Goal: Transaction & Acquisition: Purchase product/service

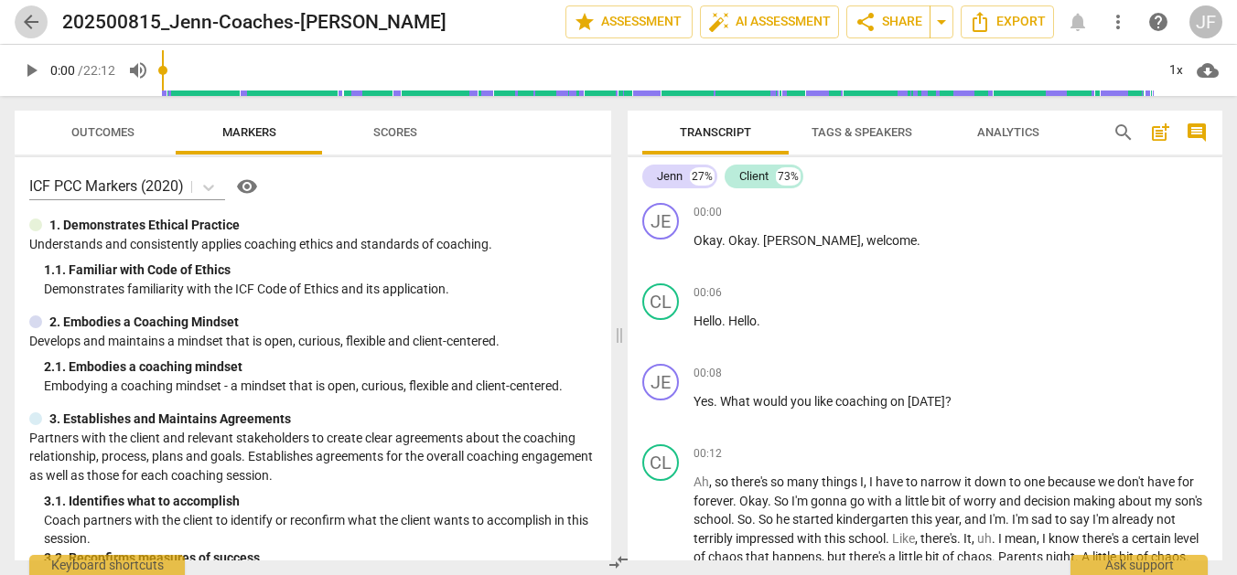
click at [33, 23] on span "arrow_back" at bounding box center [31, 22] width 22 height 22
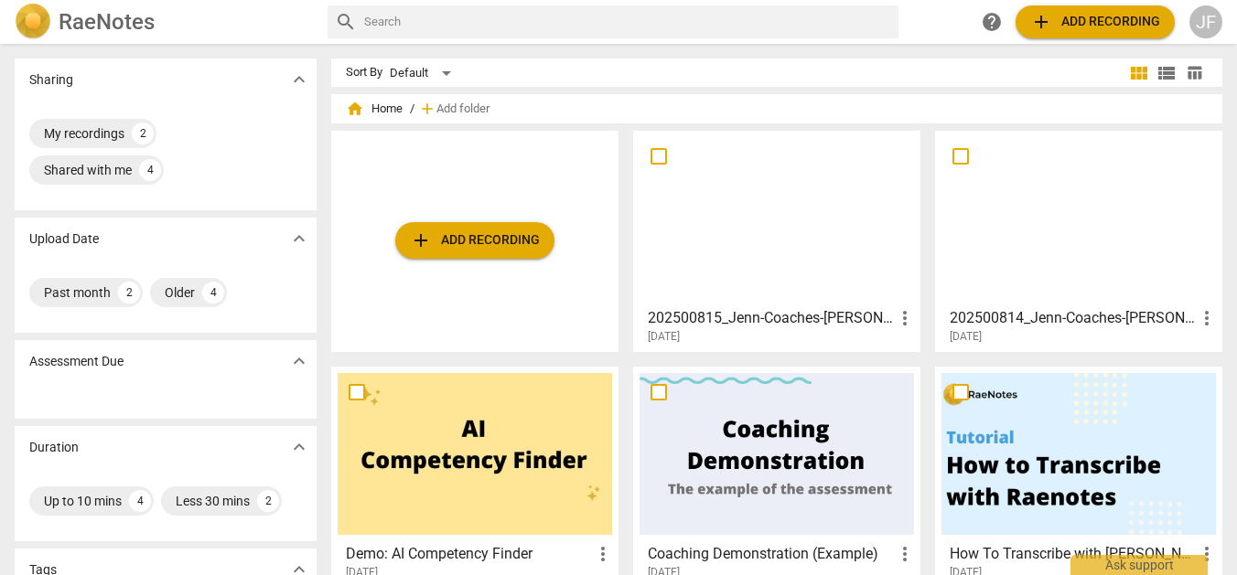
click at [471, 251] on span "add Add recording" at bounding box center [475, 241] width 130 height 22
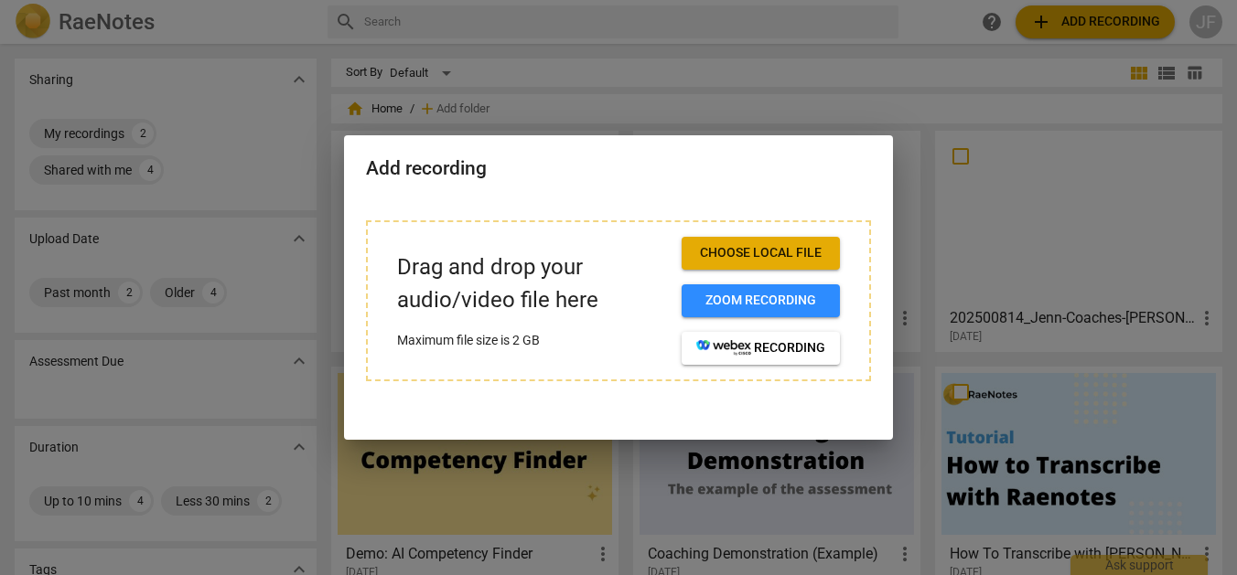
click at [808, 259] on span "Choose local file" at bounding box center [760, 253] width 129 height 18
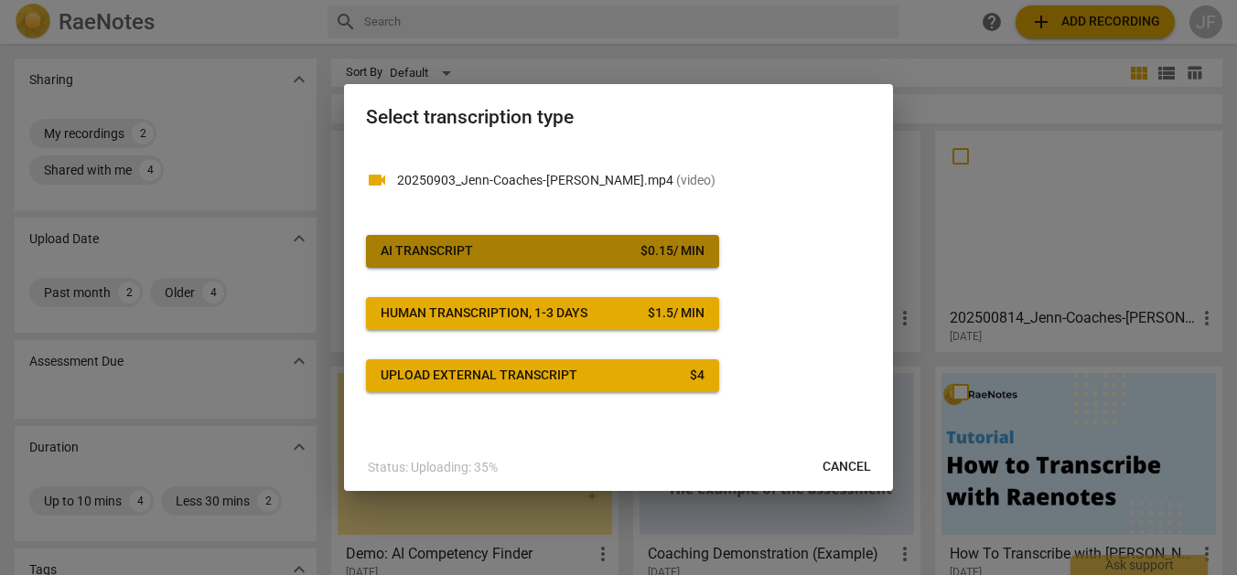
click at [584, 250] on span "AI Transcript $ 0.15 / min" at bounding box center [543, 251] width 324 height 18
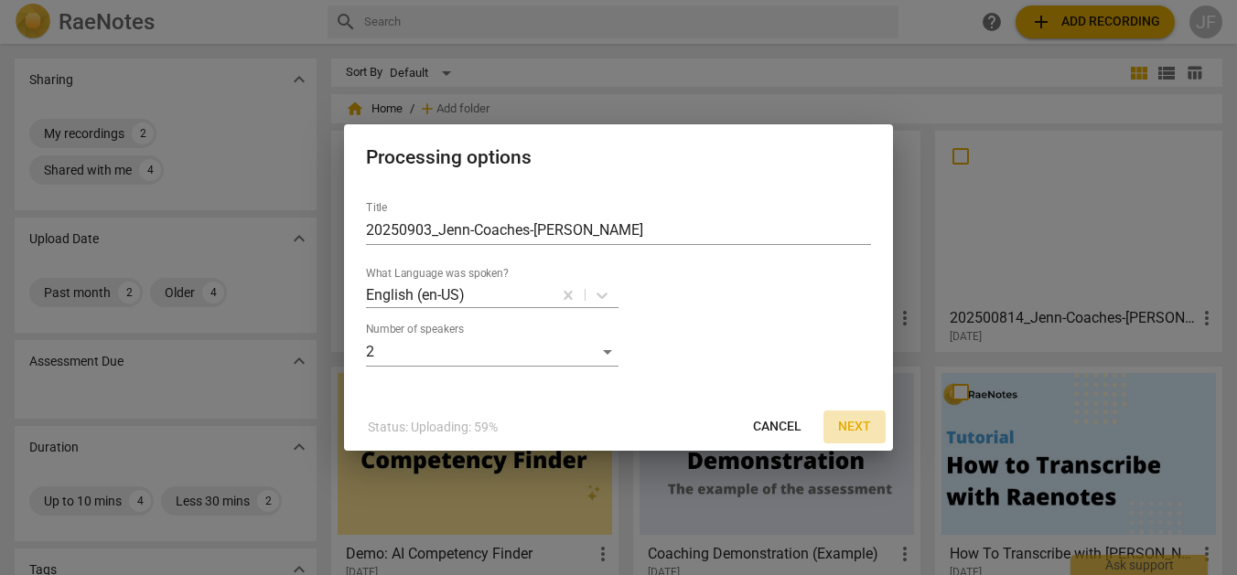
click at [860, 422] on span "Next" at bounding box center [854, 427] width 33 height 18
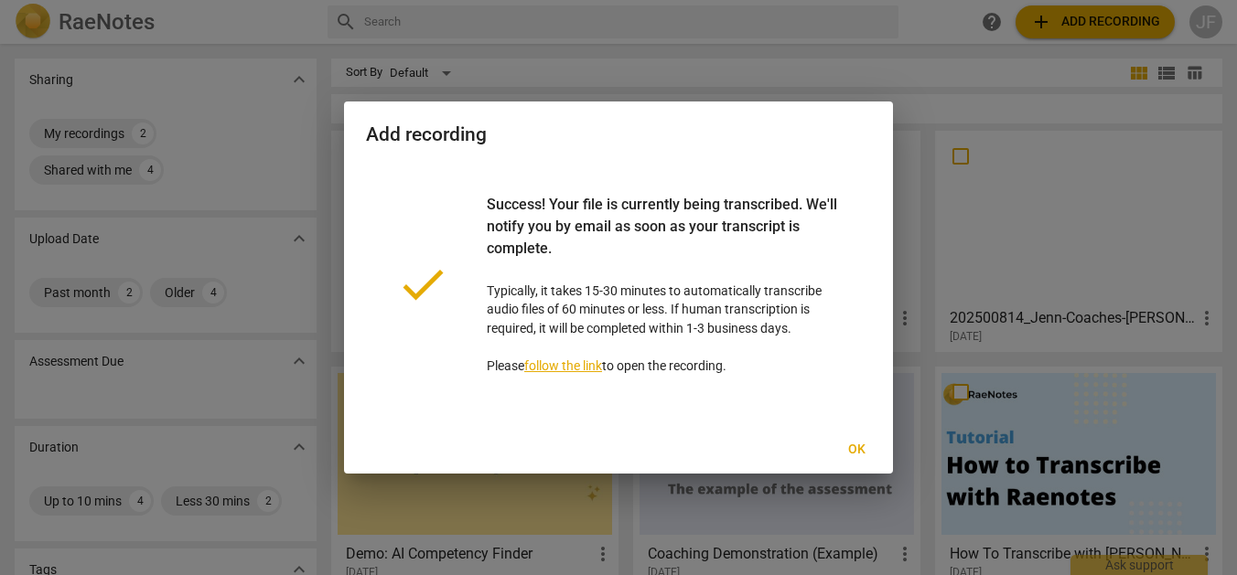
click at [854, 447] on span "Ok" at bounding box center [856, 450] width 29 height 18
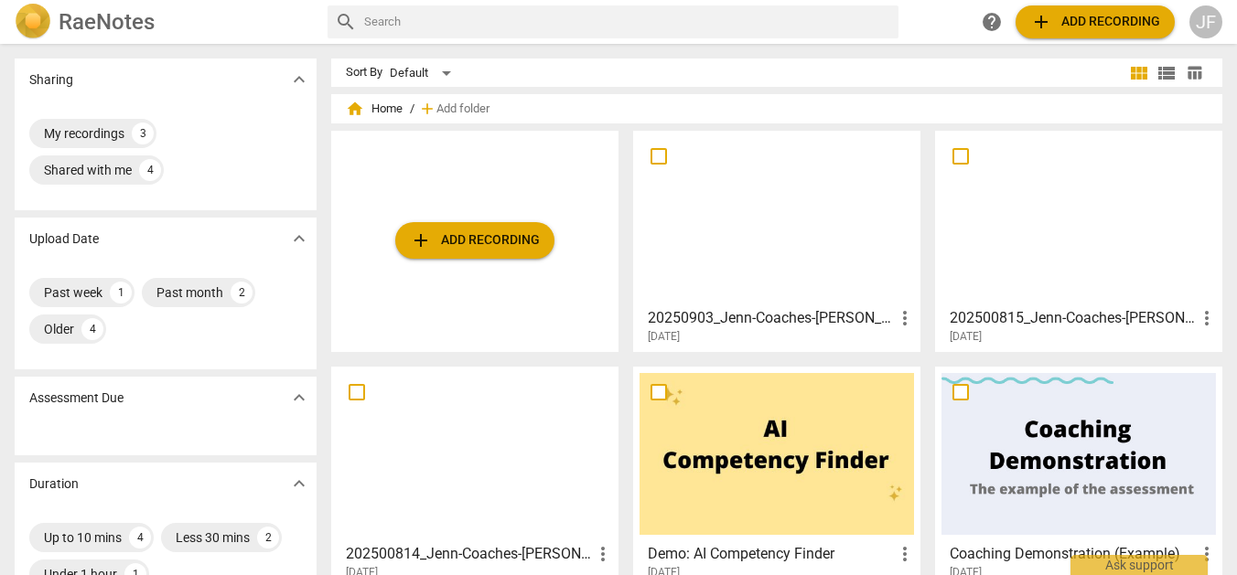
click at [520, 235] on span "add Add recording" at bounding box center [475, 241] width 130 height 22
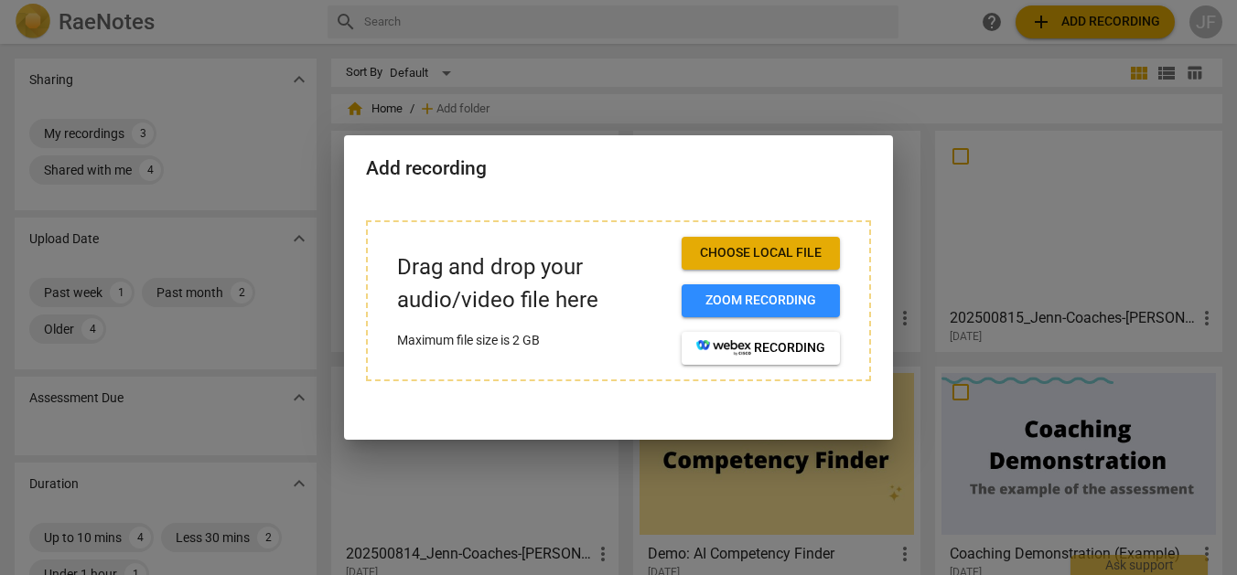
click at [745, 251] on span "Choose local file" at bounding box center [760, 253] width 129 height 18
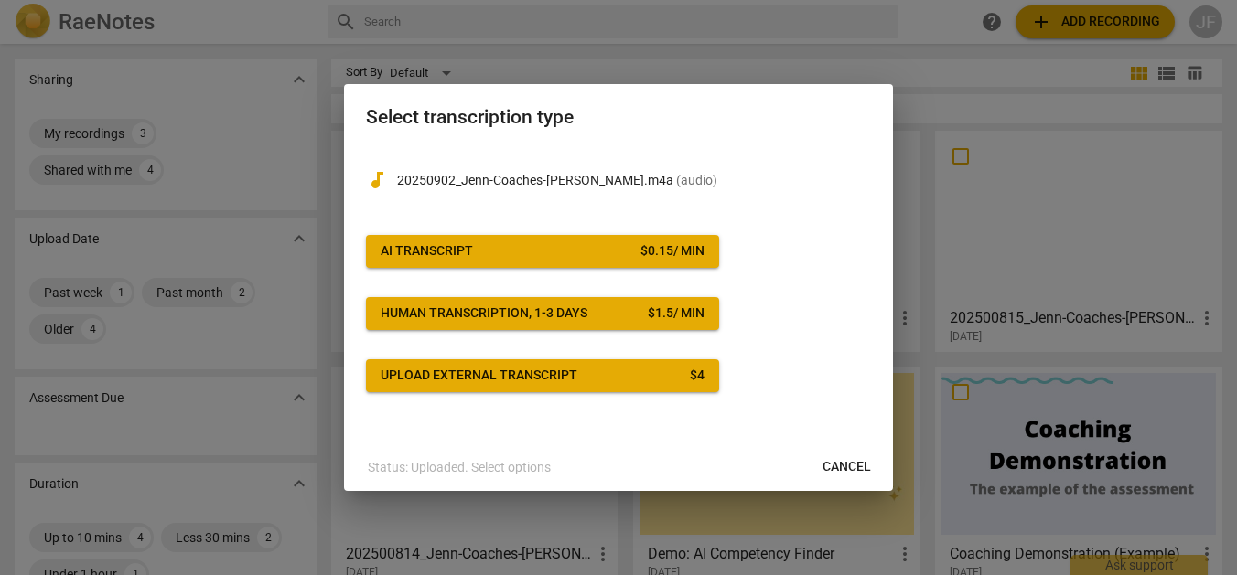
click at [672, 251] on div "$ 0.15 / min" at bounding box center [672, 251] width 64 height 18
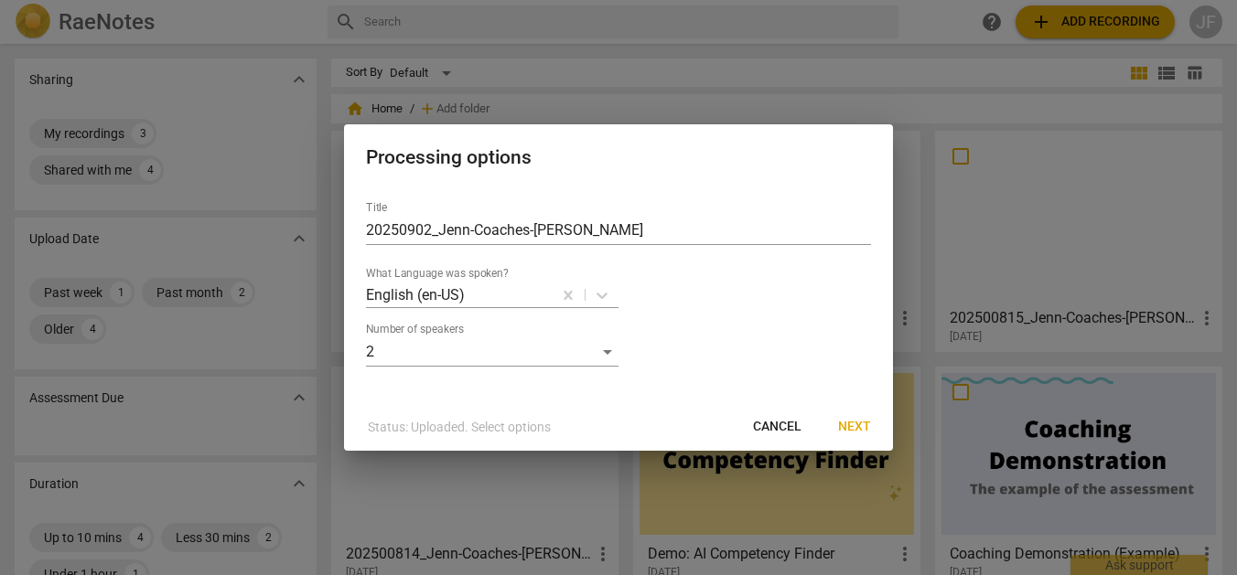
click at [862, 432] on span "Next" at bounding box center [854, 427] width 33 height 18
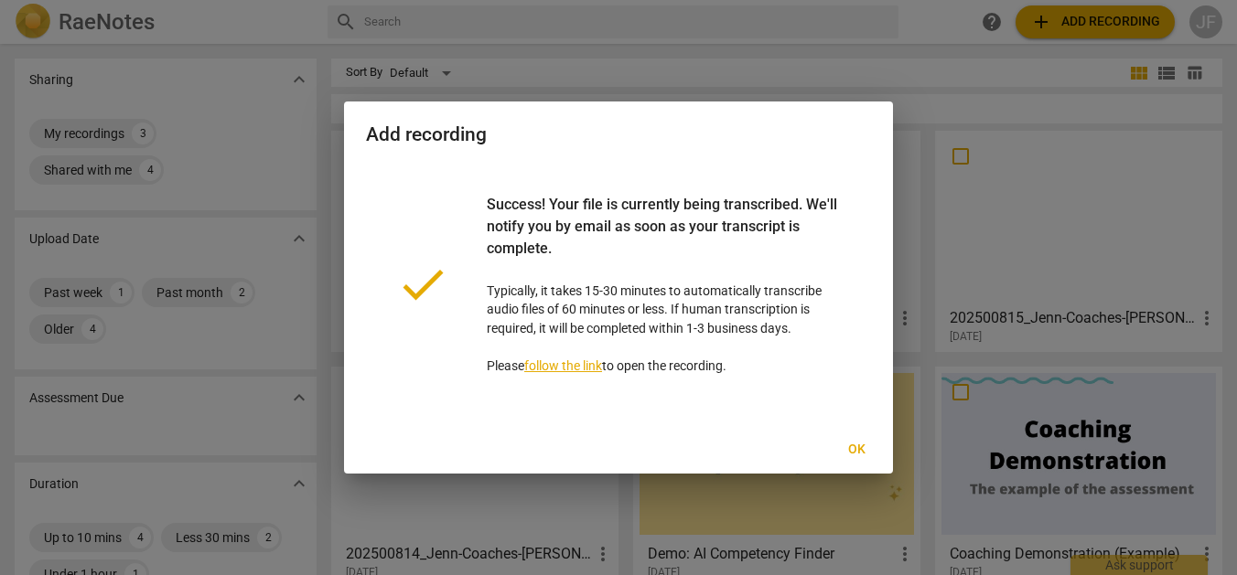
click at [855, 445] on span "Ok" at bounding box center [856, 450] width 29 height 18
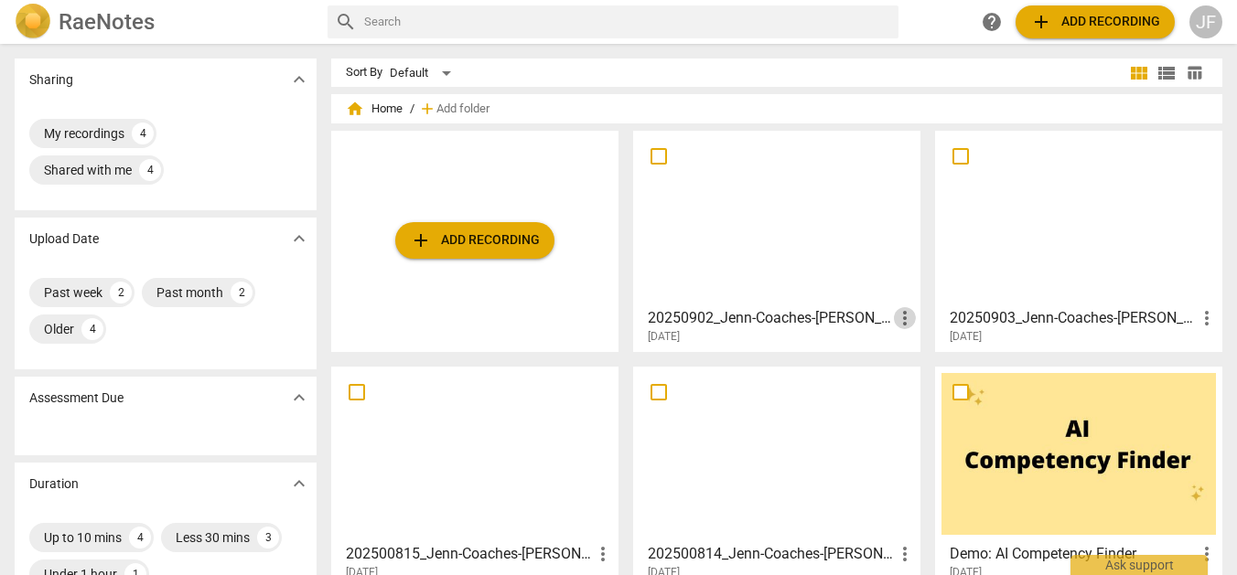
click at [894, 324] on span "more_vert" at bounding box center [905, 318] width 22 height 22
click at [925, 362] on li "Delete" at bounding box center [924, 362] width 70 height 44
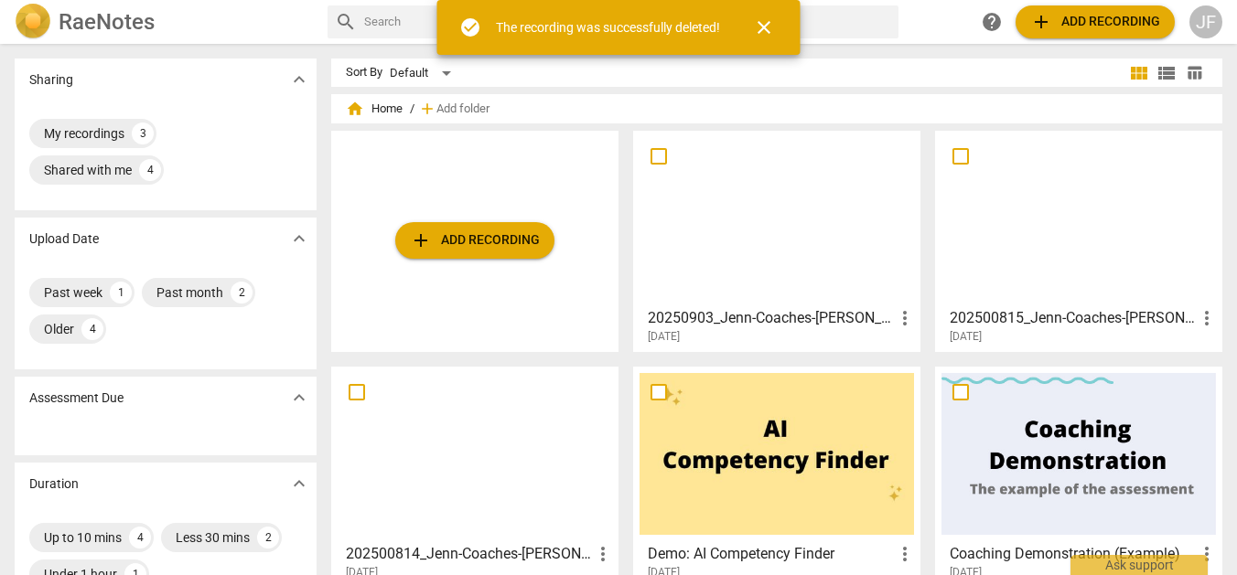
click at [470, 241] on span "add Add recording" at bounding box center [475, 241] width 130 height 22
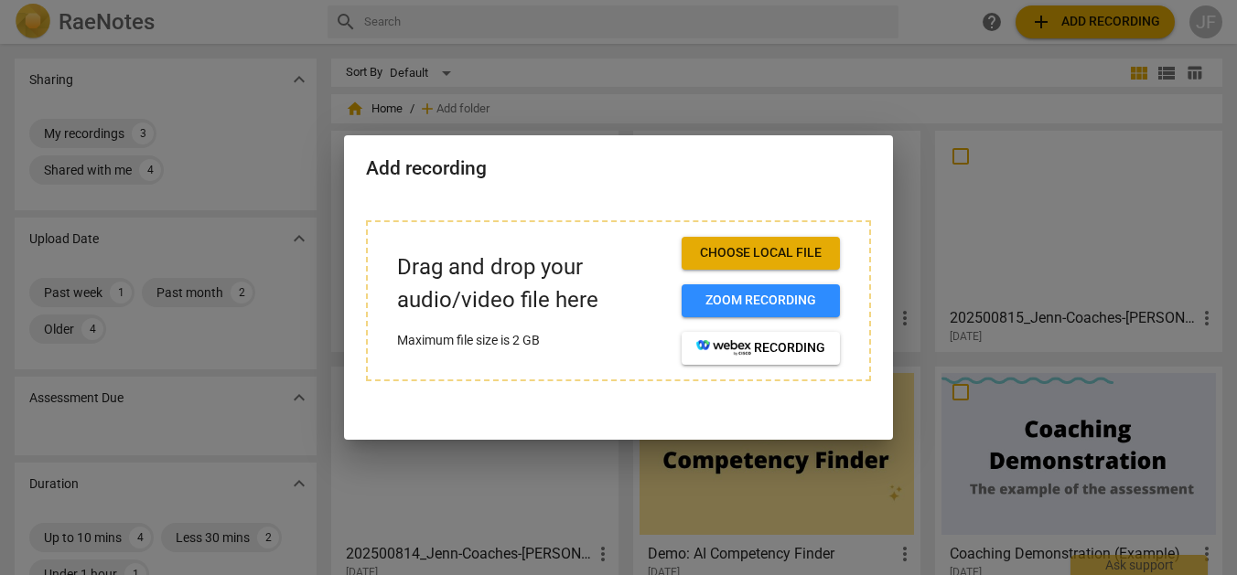
click at [721, 254] on span "Choose local file" at bounding box center [760, 253] width 129 height 18
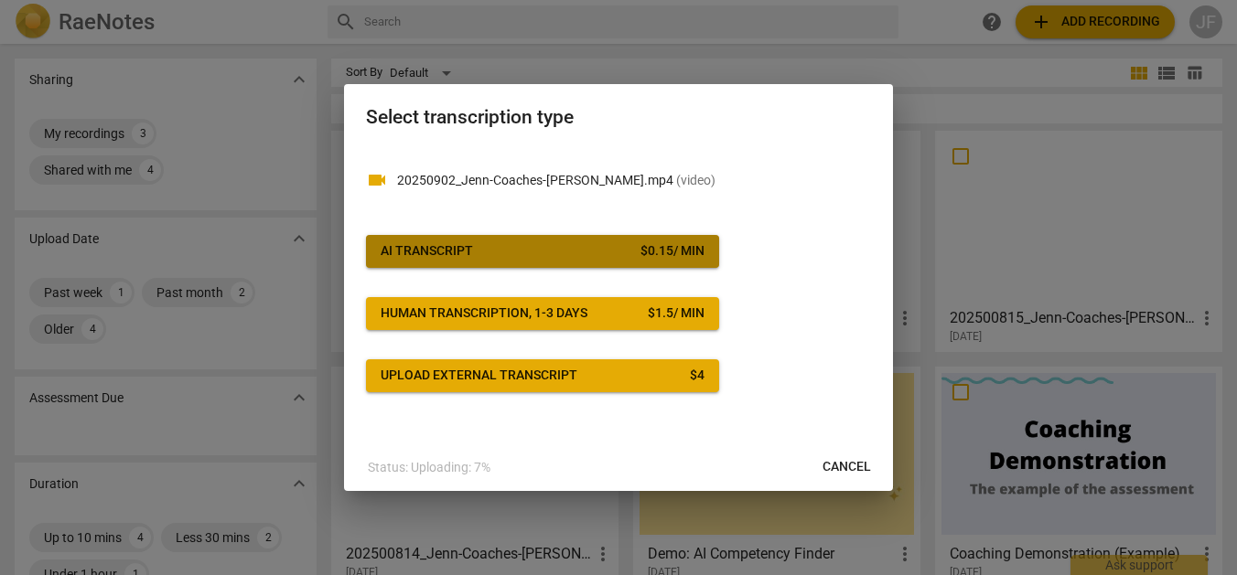
click at [617, 253] on span "AI Transcript $ 0.15 / min" at bounding box center [543, 251] width 324 height 18
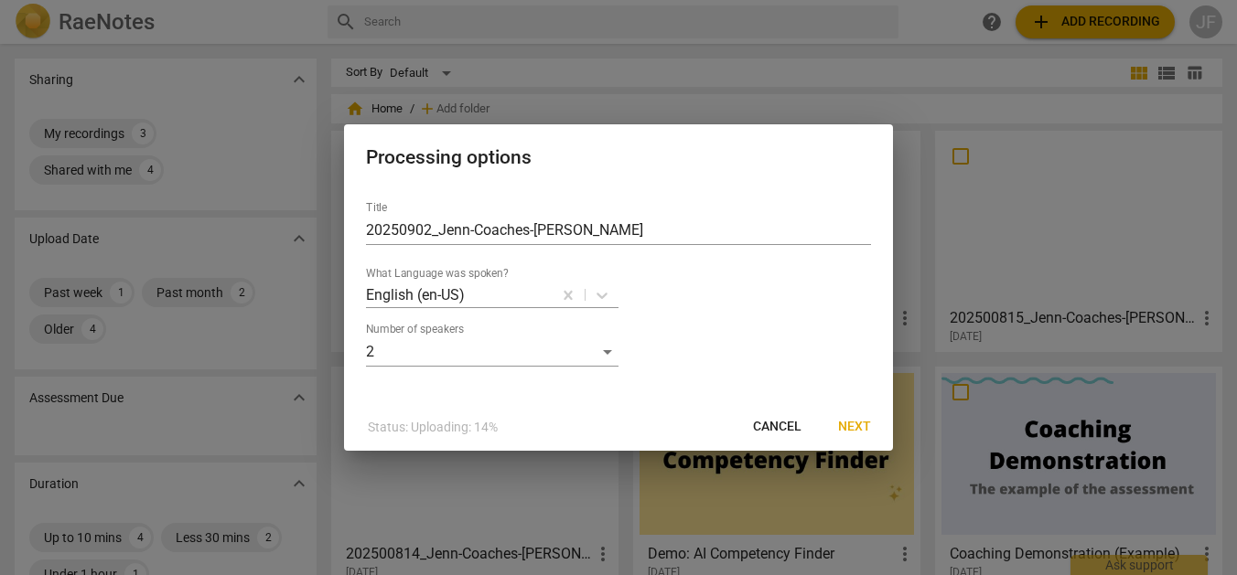
click at [841, 420] on span "Next" at bounding box center [854, 427] width 33 height 18
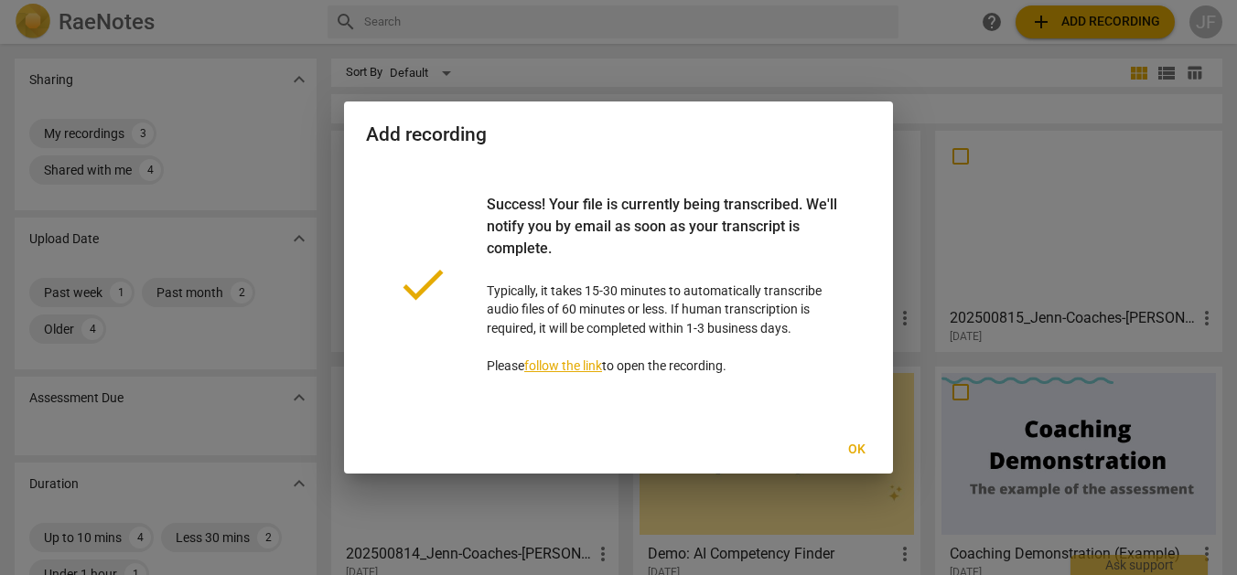
click at [851, 441] on span "Ok" at bounding box center [856, 450] width 29 height 18
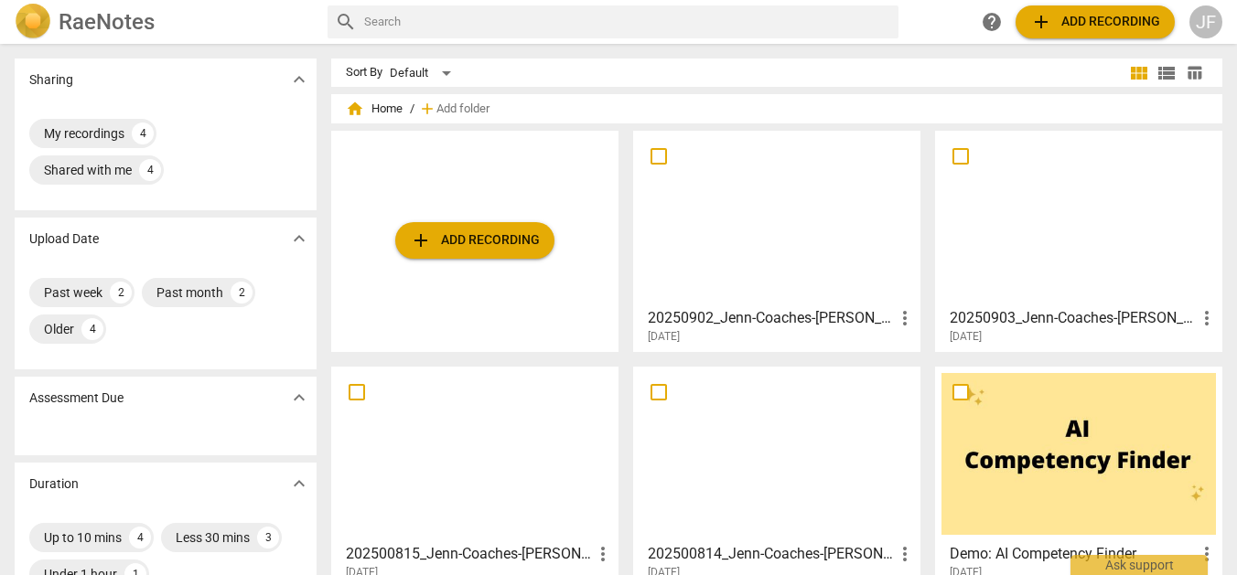
click at [452, 250] on span "add Add recording" at bounding box center [475, 241] width 130 height 22
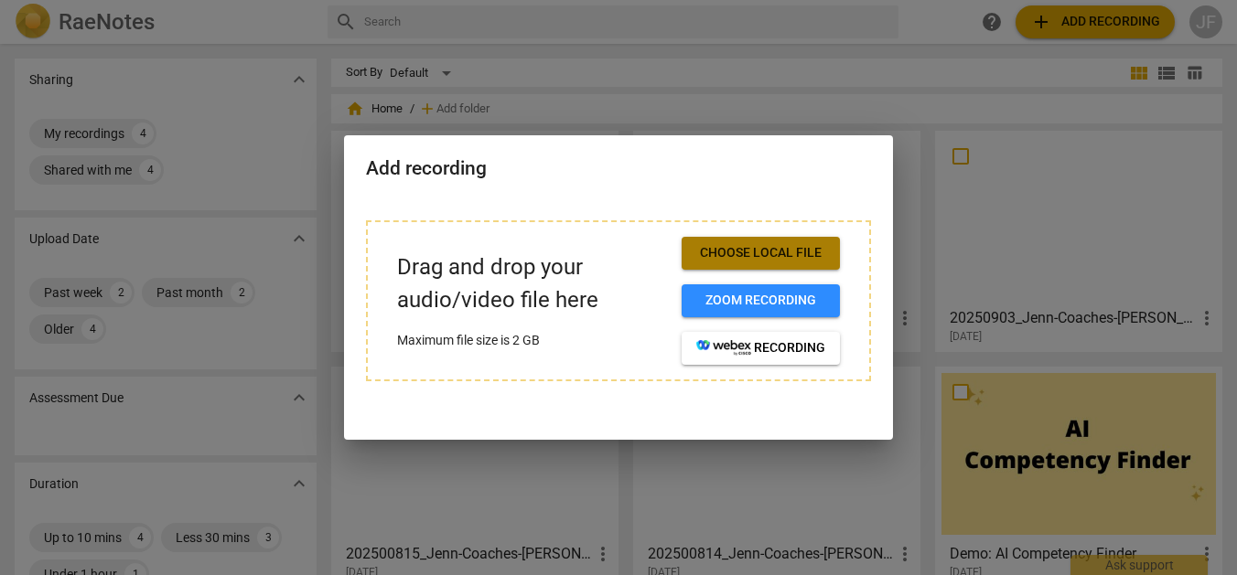
click at [790, 248] on span "Choose local file" at bounding box center [760, 253] width 129 height 18
click at [787, 244] on span "Choose local file" at bounding box center [760, 253] width 129 height 18
click at [781, 253] on span "Choose local file" at bounding box center [760, 253] width 129 height 18
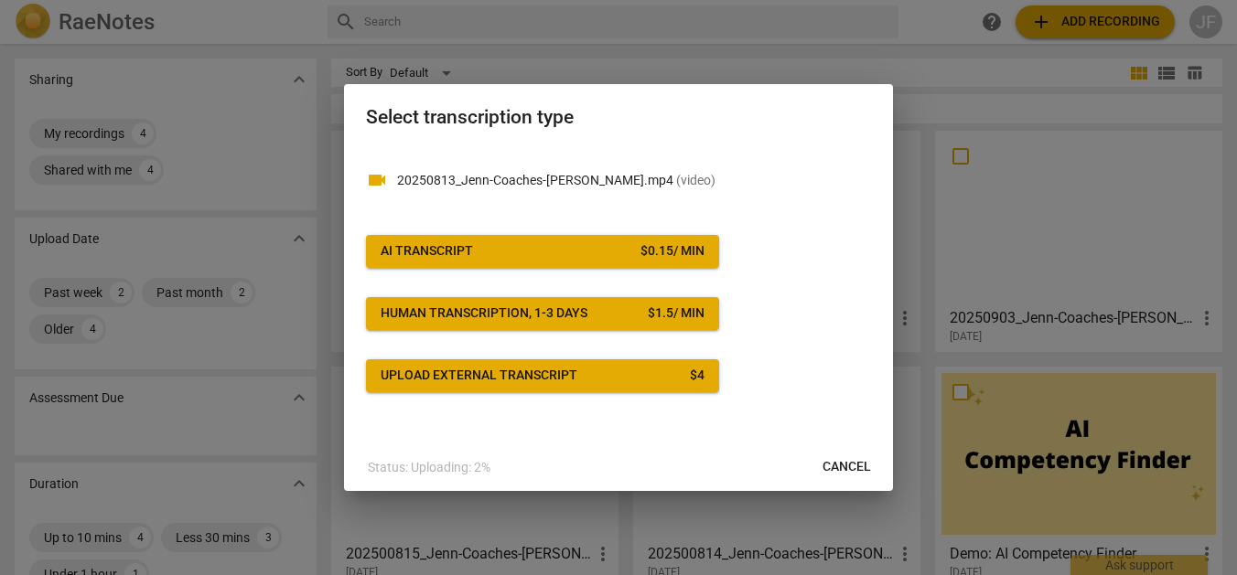
click at [696, 252] on div "$ 0.15 / min" at bounding box center [672, 251] width 64 height 18
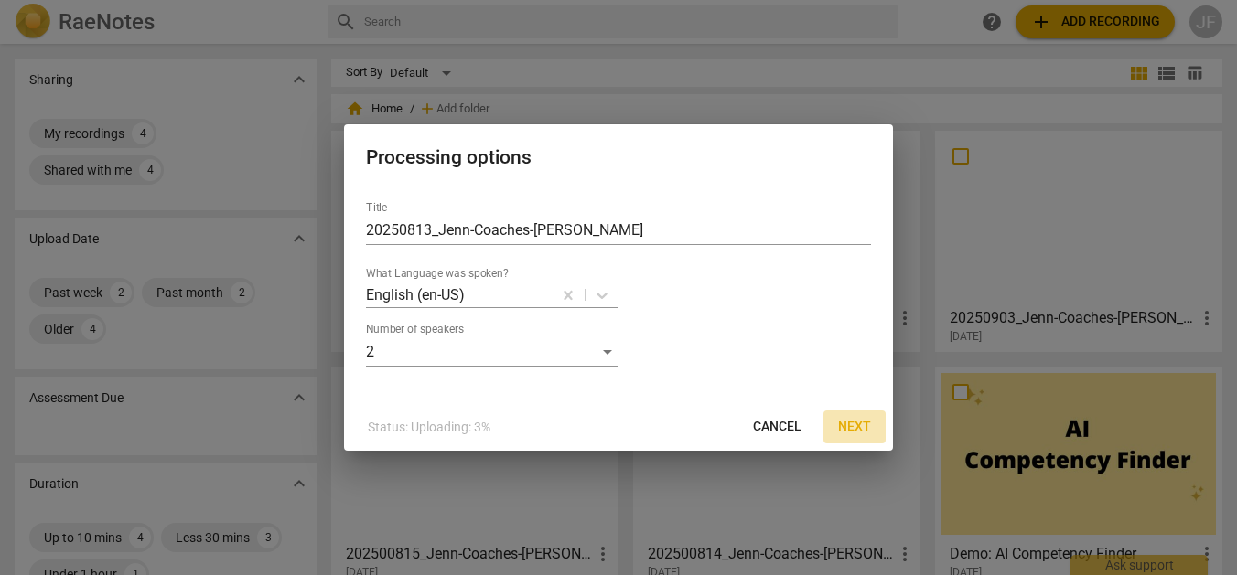
click at [869, 434] on span "Next" at bounding box center [854, 427] width 33 height 18
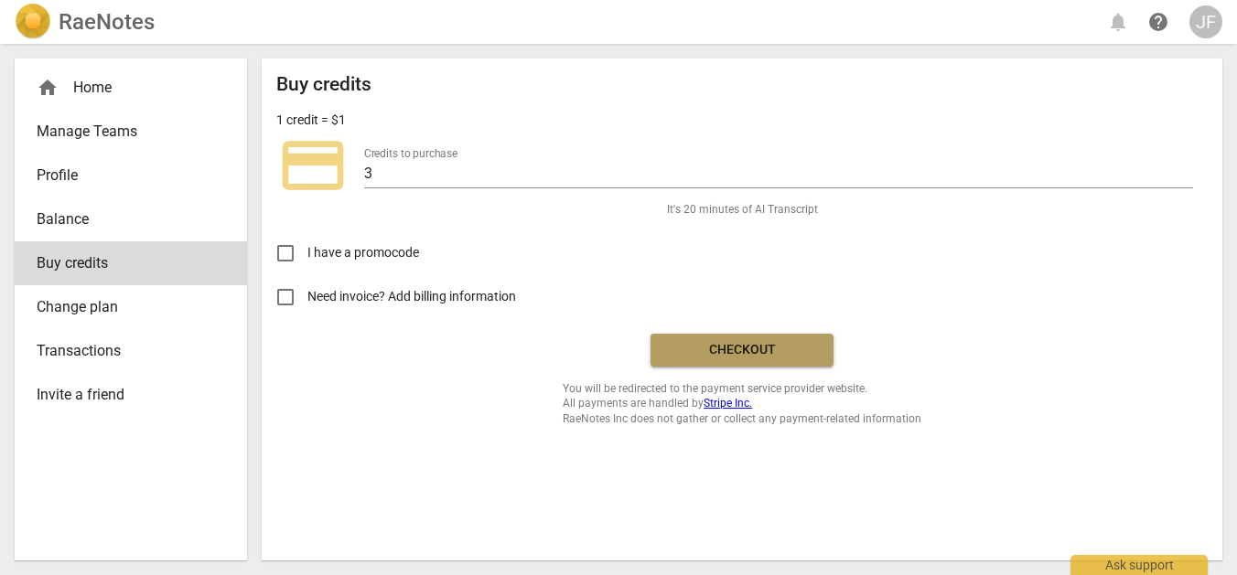
click at [765, 361] on button "Checkout" at bounding box center [741, 350] width 183 height 33
